Goal: Information Seeking & Learning: Learn about a topic

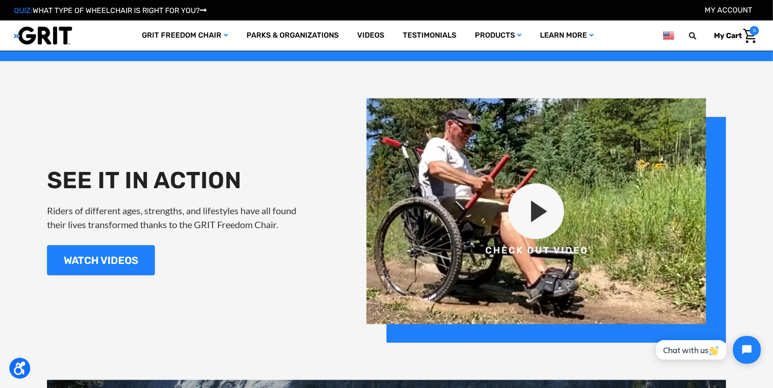
scroll to position [1069, 0]
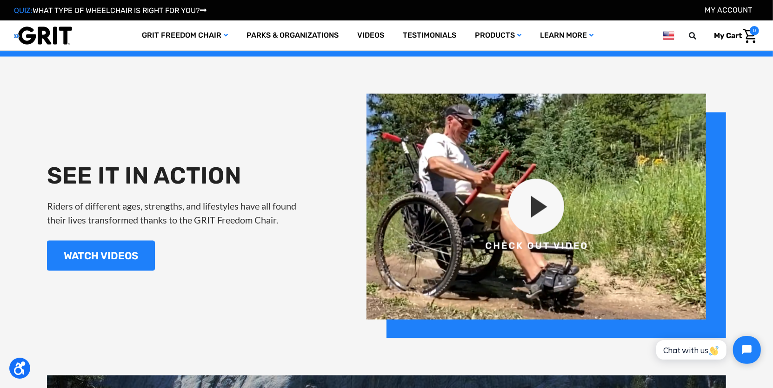
click at [539, 201] on img at bounding box center [545, 216] width 359 height 245
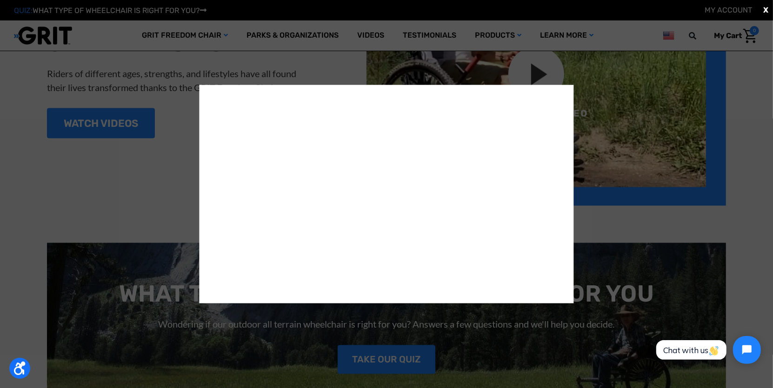
scroll to position [1209, 0]
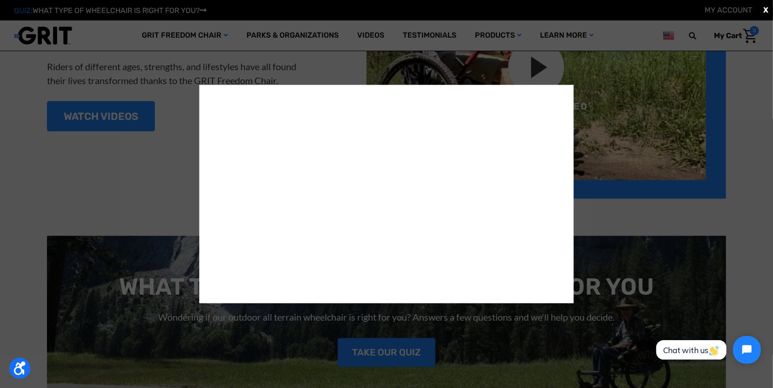
click at [526, 337] on div "X" at bounding box center [386, 194] width 773 height 388
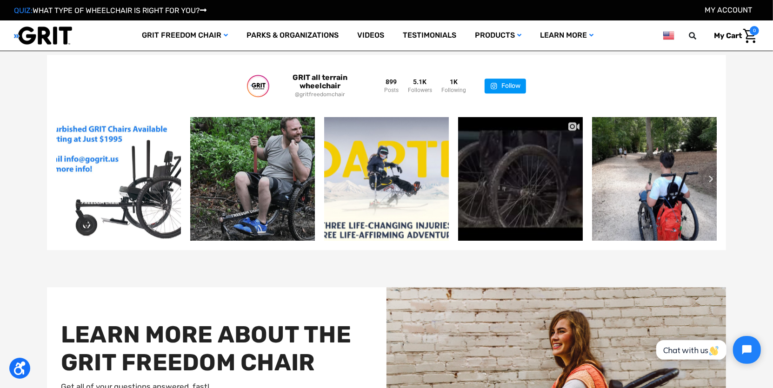
scroll to position [2045, 0]
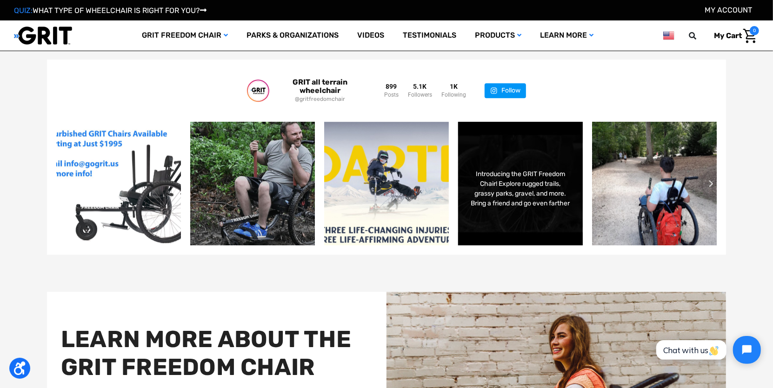
click at [512, 228] on div "Introducing the GRIT Freedom Chair! Explore rugged trails, grassy parks, gravel…" at bounding box center [520, 183] width 126 height 125
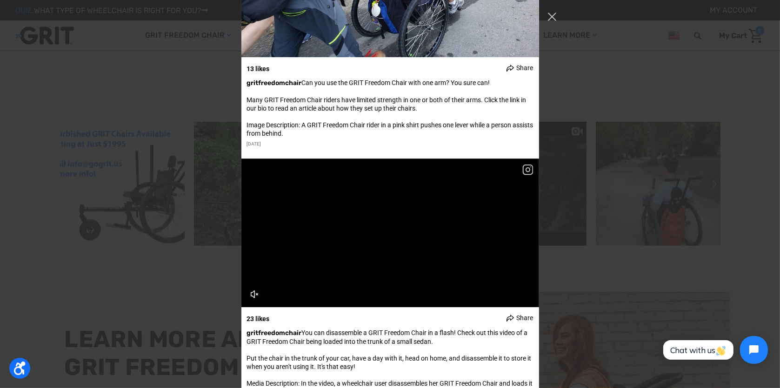
scroll to position [15108, 0]
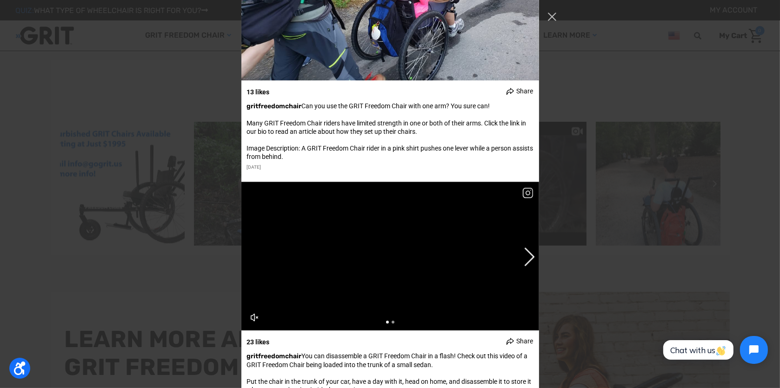
click at [513, 248] on video "Instagram Feed popup" at bounding box center [390, 256] width 298 height 149
click at [436, 251] on video "Instagram Feed popup" at bounding box center [390, 256] width 298 height 149
click at [255, 258] on video "Instagram Feed popup" at bounding box center [390, 256] width 298 height 149
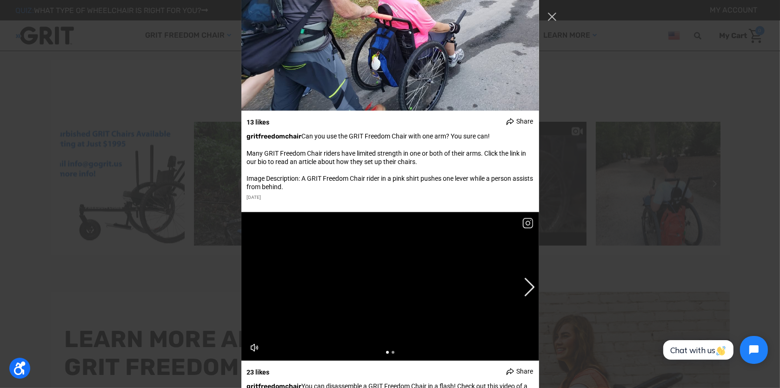
scroll to position [15062, 0]
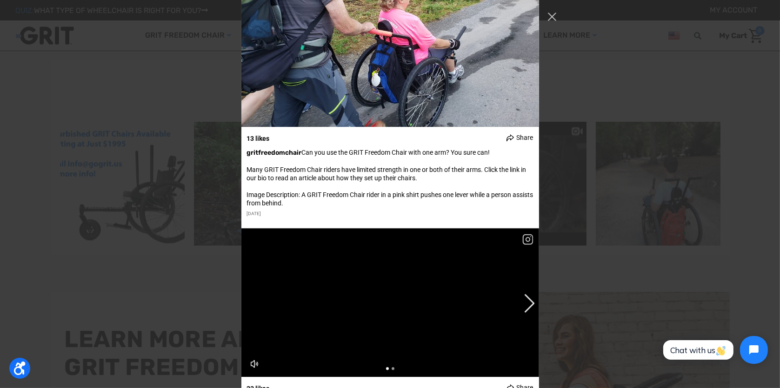
click at [278, 293] on video "Instagram Feed popup" at bounding box center [390, 302] width 298 height 149
click at [244, 234] on video "Instagram Feed popup" at bounding box center [390, 302] width 298 height 149
click at [266, 237] on video "Instagram Feed popup" at bounding box center [390, 302] width 298 height 149
click at [268, 242] on video "Instagram Feed popup" at bounding box center [390, 302] width 298 height 149
click at [284, 286] on video "Instagram Feed popup" at bounding box center [390, 302] width 298 height 149
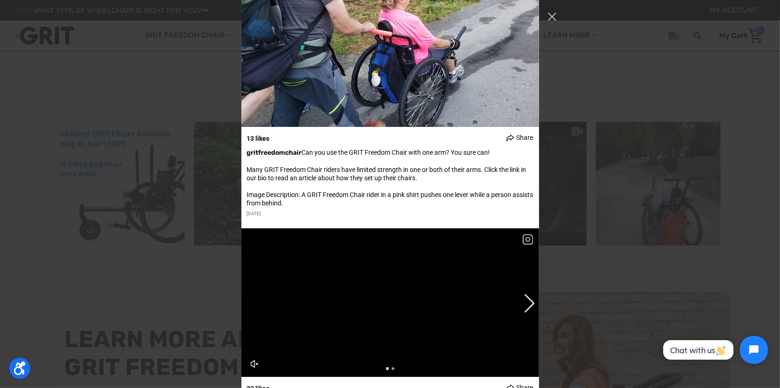
click at [286, 285] on video "Instagram Feed popup" at bounding box center [390, 302] width 298 height 149
click at [297, 282] on video "Instagram Feed popup" at bounding box center [390, 302] width 298 height 149
click at [352, 303] on video "Instagram Feed popup" at bounding box center [390, 302] width 298 height 149
click at [324, 295] on video "Instagram Feed popup" at bounding box center [390, 302] width 298 height 149
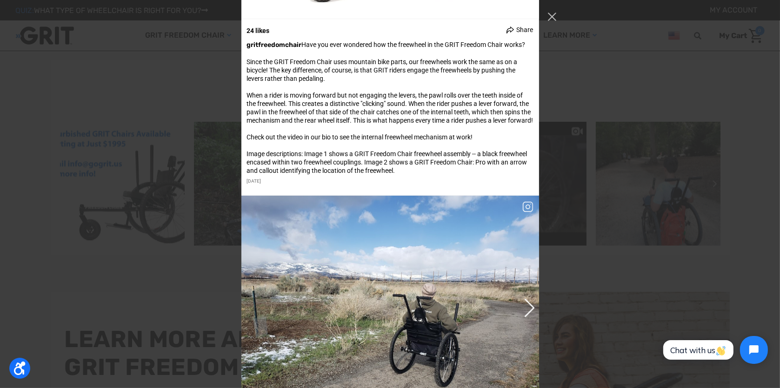
scroll to position [15759, 0]
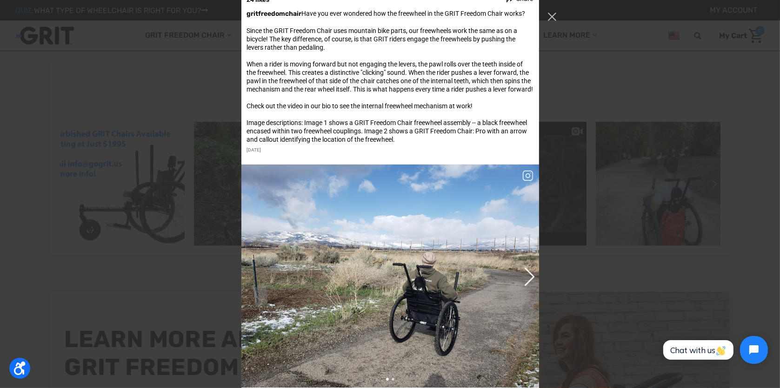
click at [488, 238] on img "Instagram Feed popup" at bounding box center [390, 276] width 298 height 223
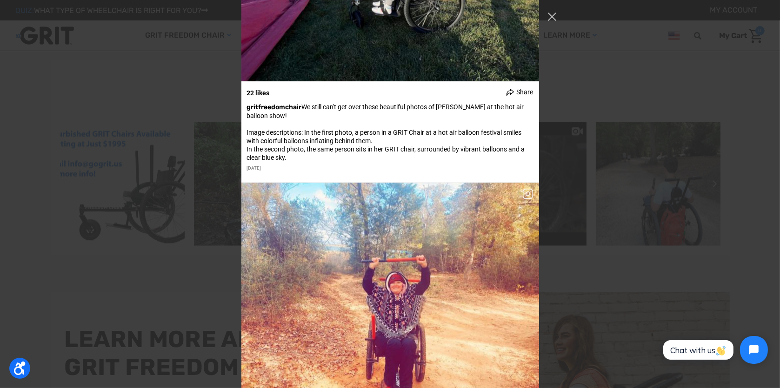
scroll to position [23661, 0]
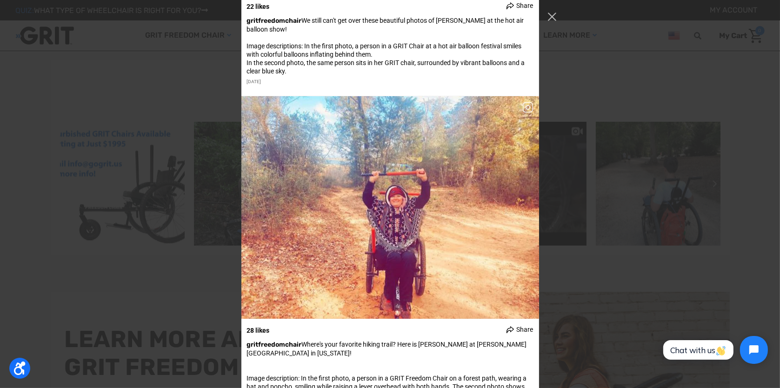
scroll to position [23847, 0]
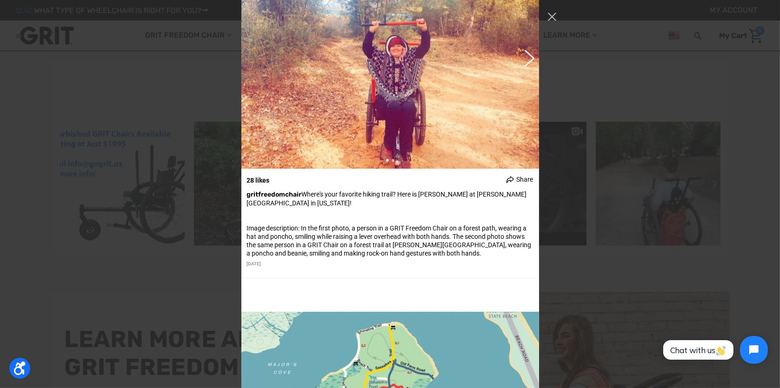
click at [526, 66] on button "Previous image" at bounding box center [527, 57] width 11 height 17
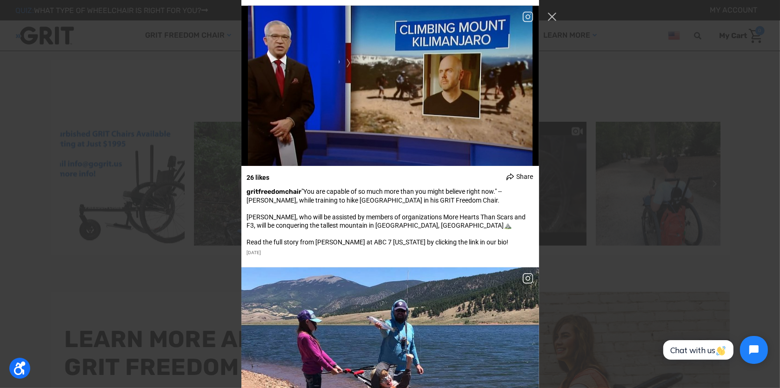
scroll to position [27520, 0]
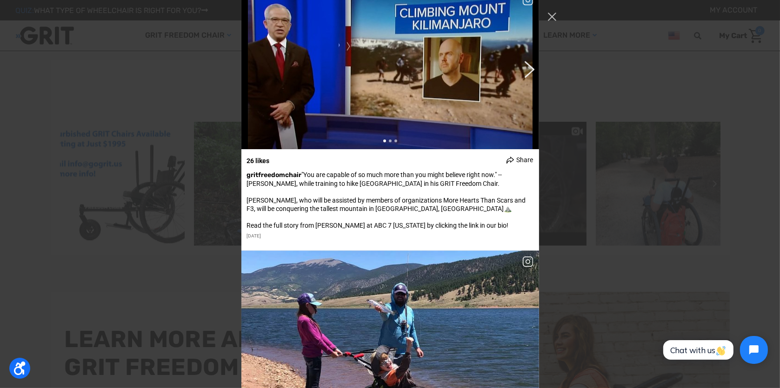
click at [526, 77] on button "Previous image" at bounding box center [527, 68] width 11 height 17
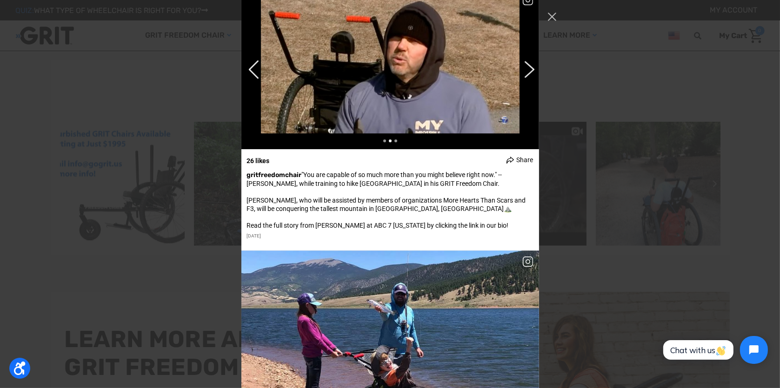
click at [527, 77] on button "Previous image" at bounding box center [527, 68] width 11 height 17
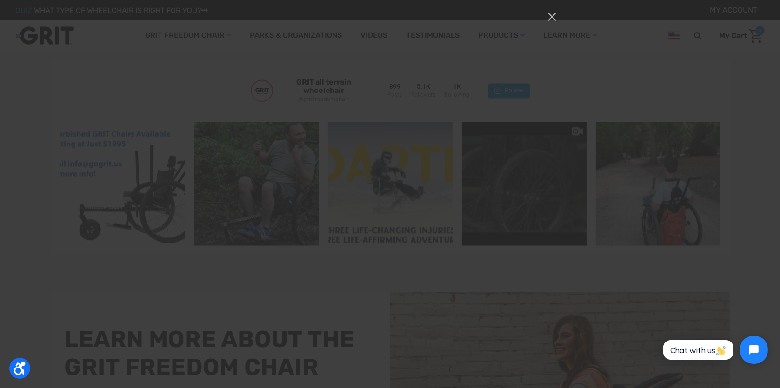
scroll to position [54318, 0]
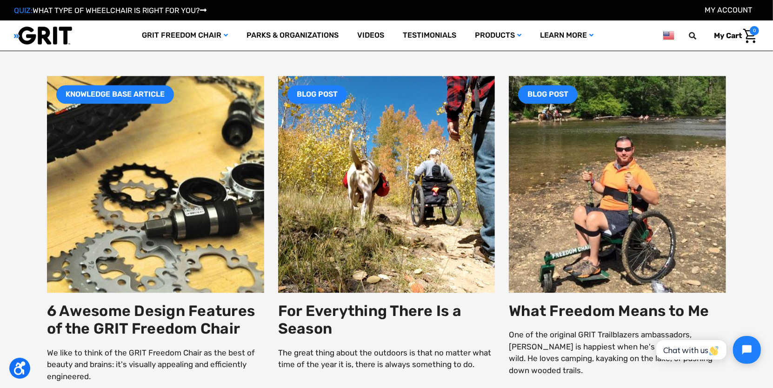
scroll to position [1627, 0]
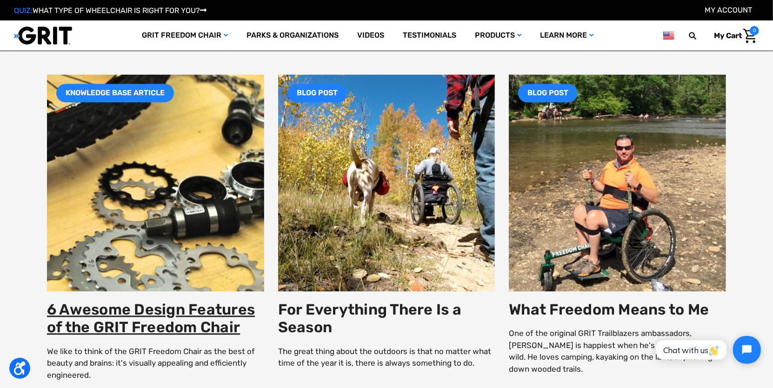
click at [146, 306] on link "6 Awesome Design Features of the GRIT Freedom Chair" at bounding box center [151, 318] width 208 height 35
